Goal: Information Seeking & Learning: Learn about a topic

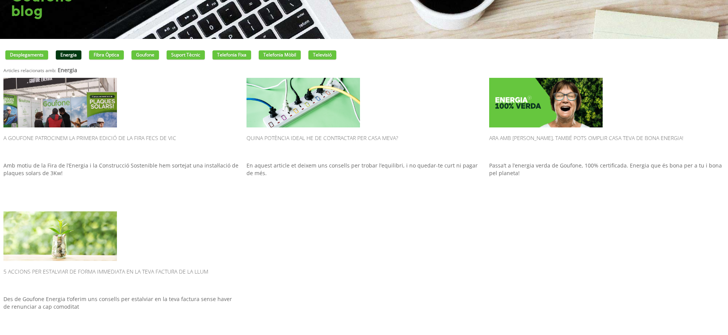
scroll to position [38, 0]
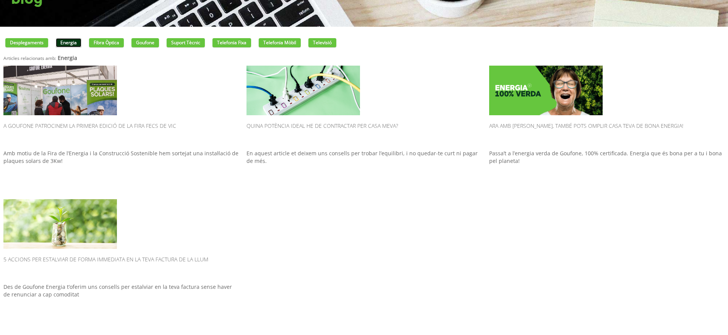
click at [74, 45] on link "Energia" at bounding box center [69, 42] width 26 height 9
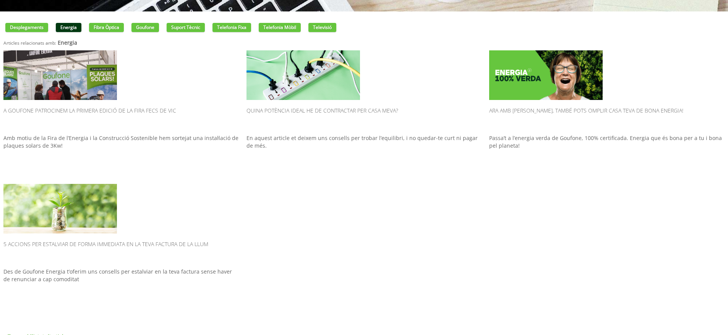
scroll to position [66, 0]
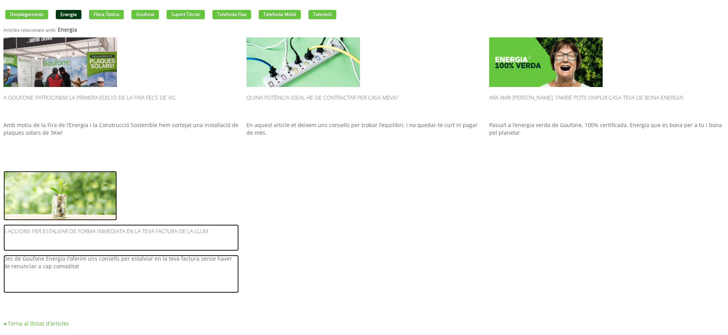
click at [87, 234] on h2 "5 accions per estalviar de forma immediata en la teva factura de la llum" at bounding box center [120, 238] width 235 height 27
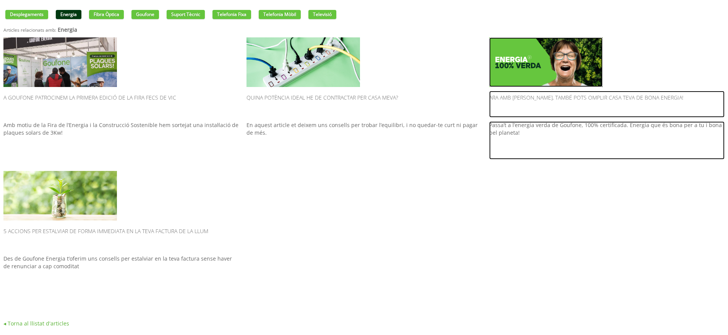
click at [578, 99] on h2 "Ara amb [PERSON_NAME], també pots omplir casa teva de bona energia!" at bounding box center [606, 104] width 235 height 27
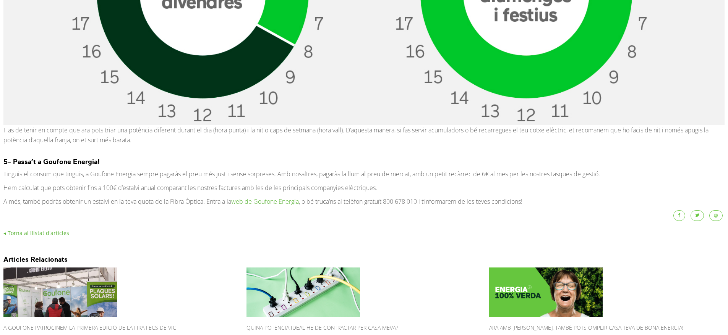
scroll to position [1539, 0]
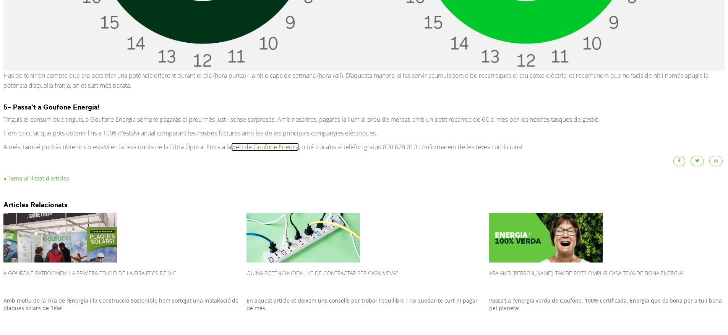
click at [265, 147] on link "web de Goufone Energia" at bounding box center [265, 147] width 68 height 8
